Goal: Task Accomplishment & Management: Manage account settings

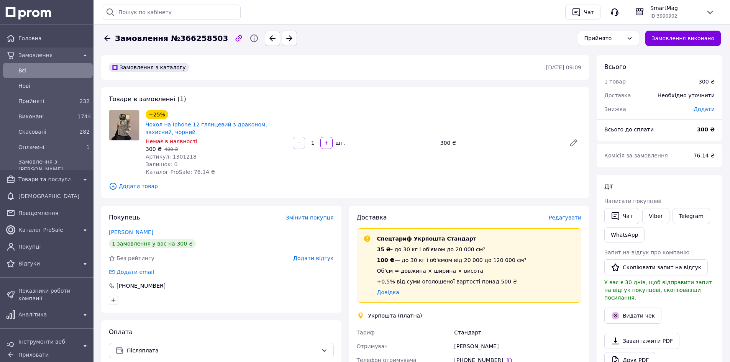
click at [379, 168] on div "−25% Чохол на Iphone 12 глянцевий з драконом, захисний, чорний Немає в наявност…" at bounding box center [364, 142] width 442 height 69
click at [574, 144] on icon at bounding box center [574, 143] width 6 height 6
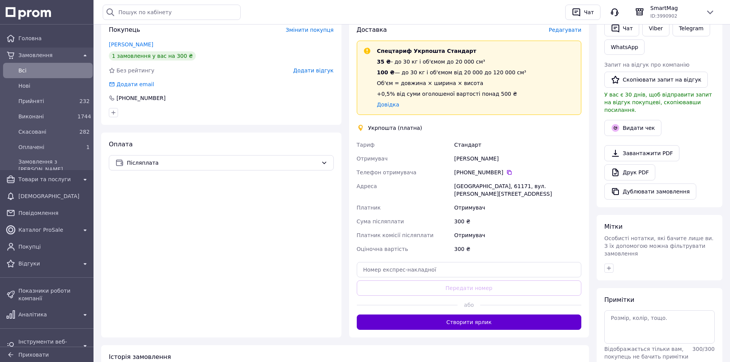
scroll to position [188, 0]
click at [464, 314] on button "Створити ярлик" at bounding box center [469, 321] width 225 height 15
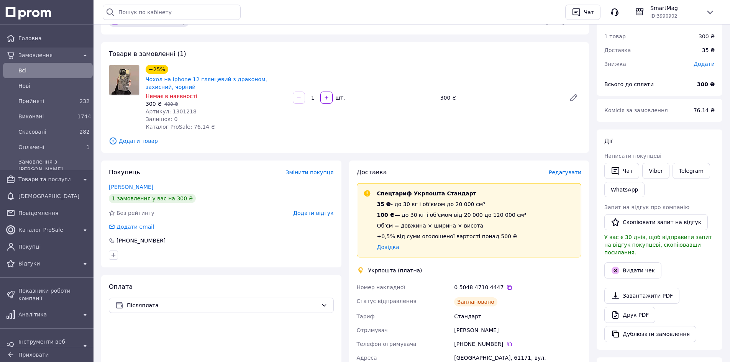
scroll to position [0, 0]
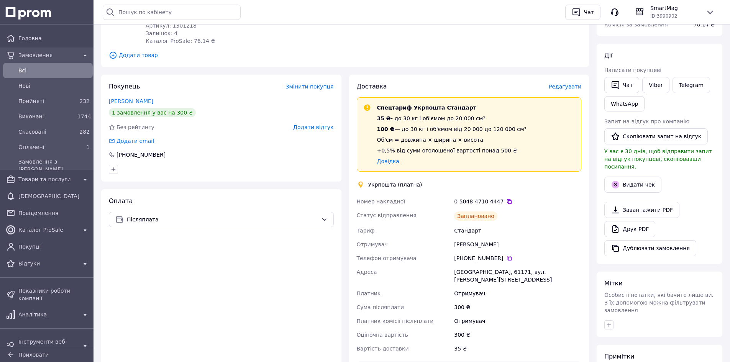
scroll to position [131, 0]
click at [506, 203] on icon at bounding box center [509, 201] width 6 height 6
